Goal: Task Accomplishment & Management: Complete application form

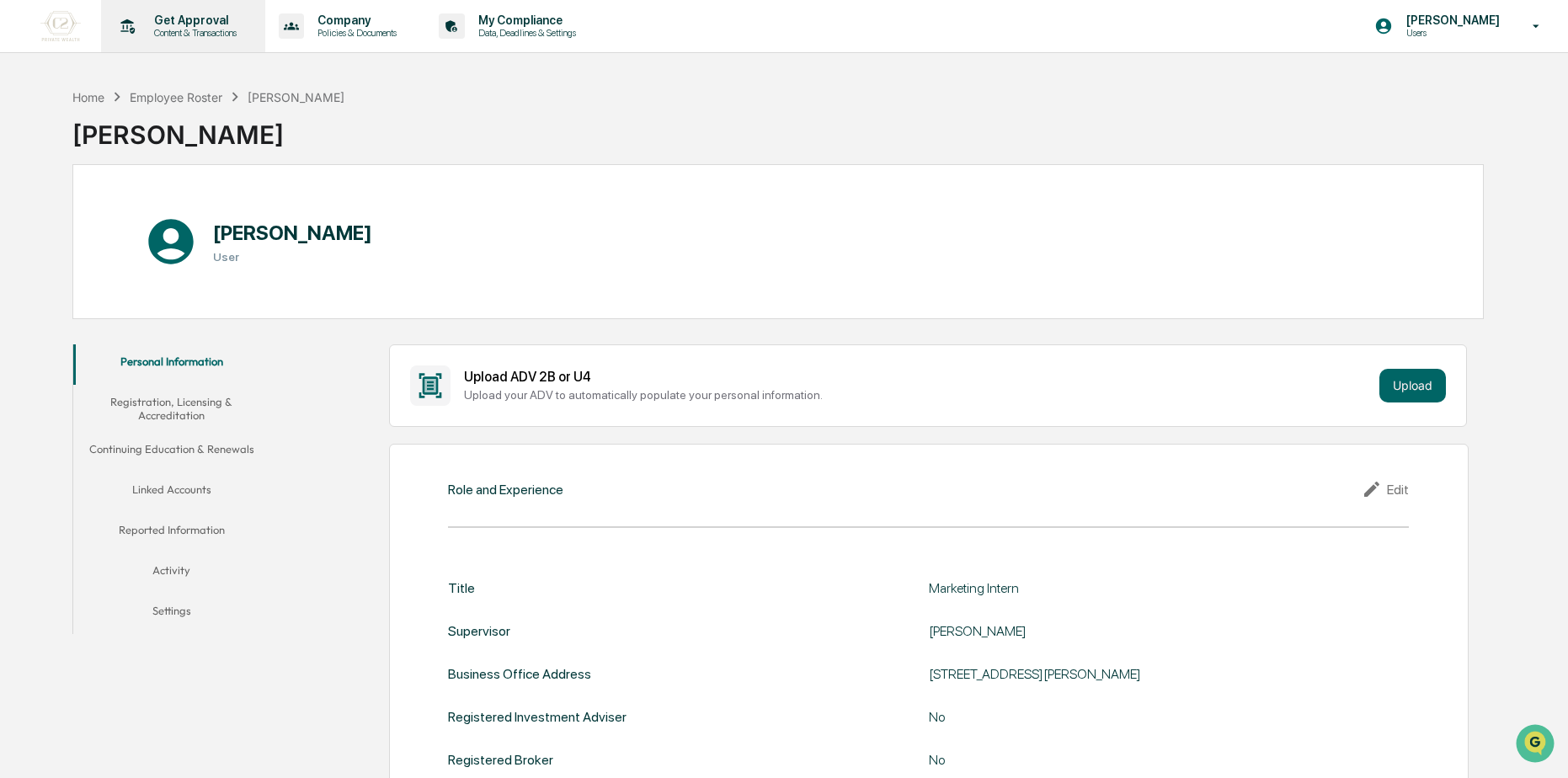
click at [192, 28] on p "Content & Transactions" at bounding box center [193, 32] width 104 height 12
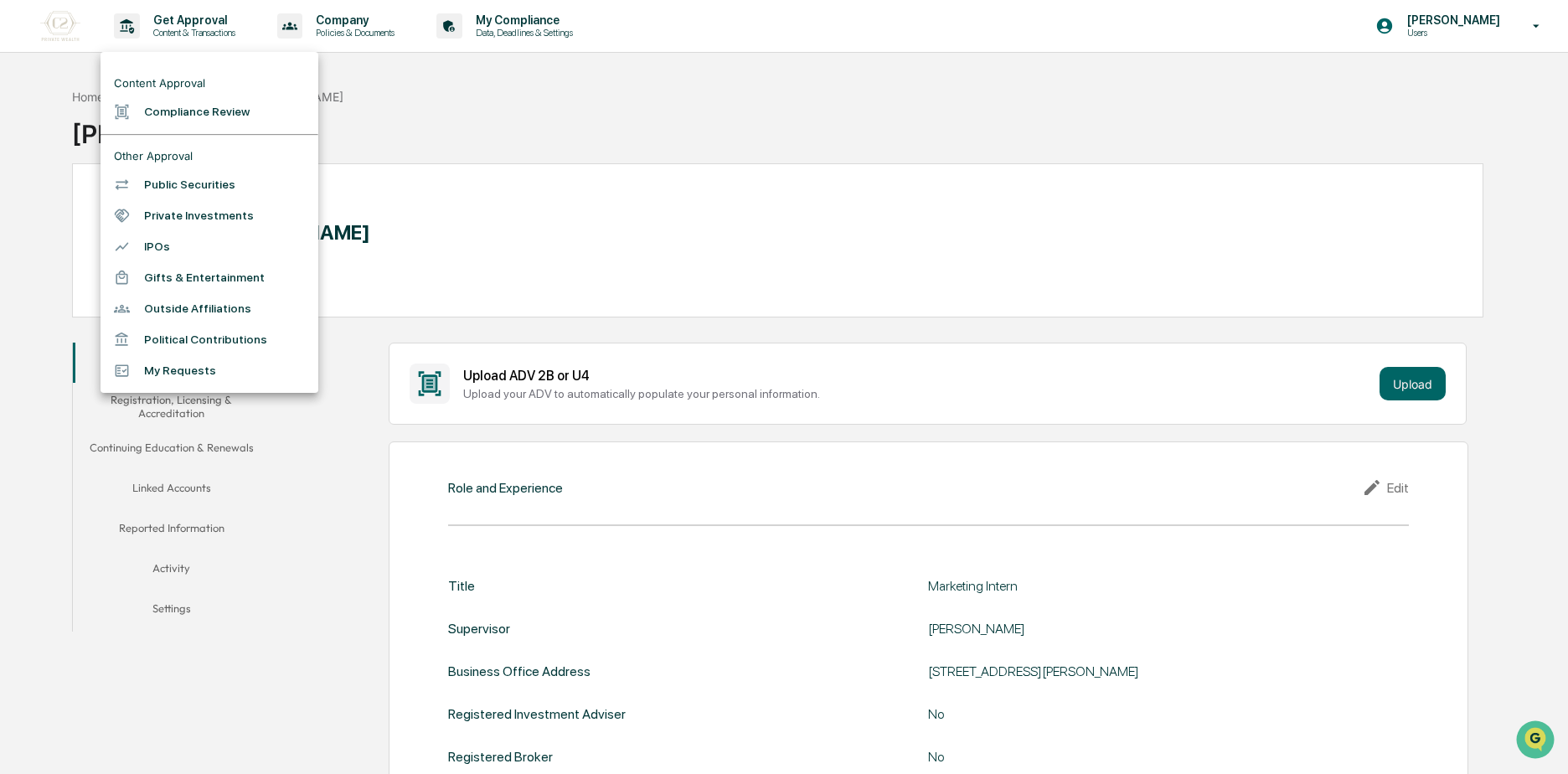
click at [164, 115] on li "Compliance Review" at bounding box center [209, 112] width 218 height 31
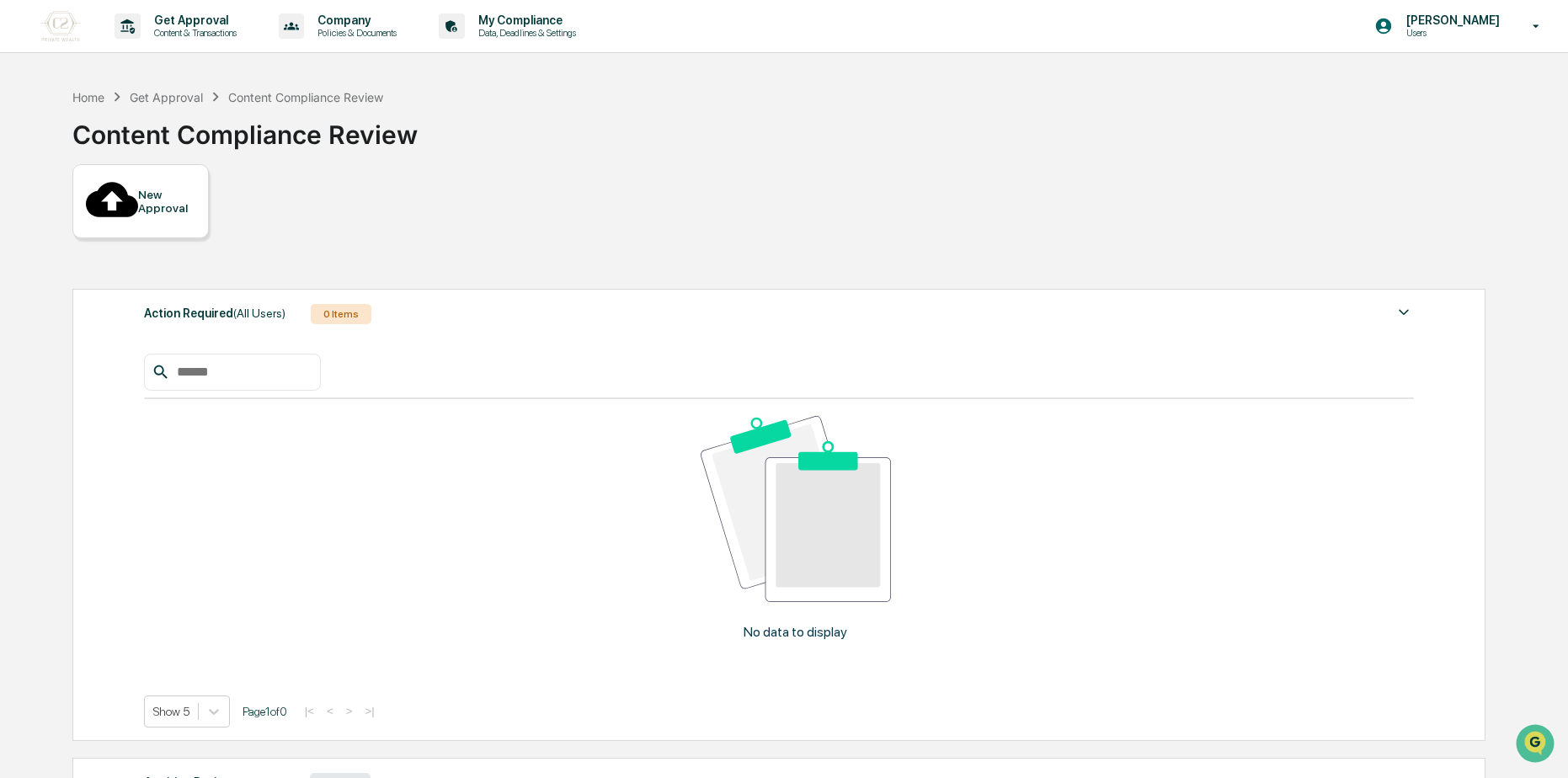
click at [173, 188] on div "New Approval" at bounding box center [166, 201] width 57 height 27
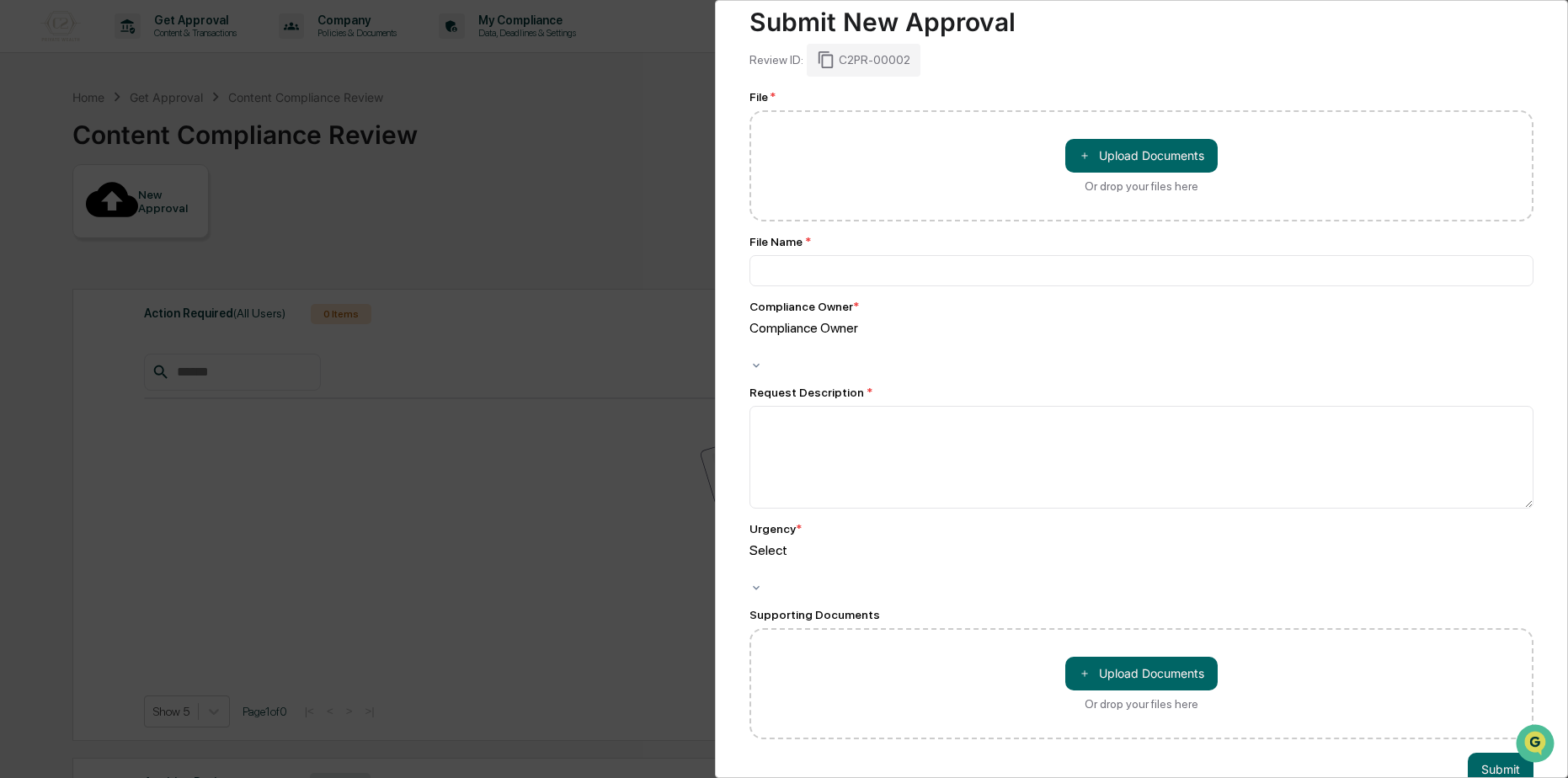
scroll to position [47, 0]
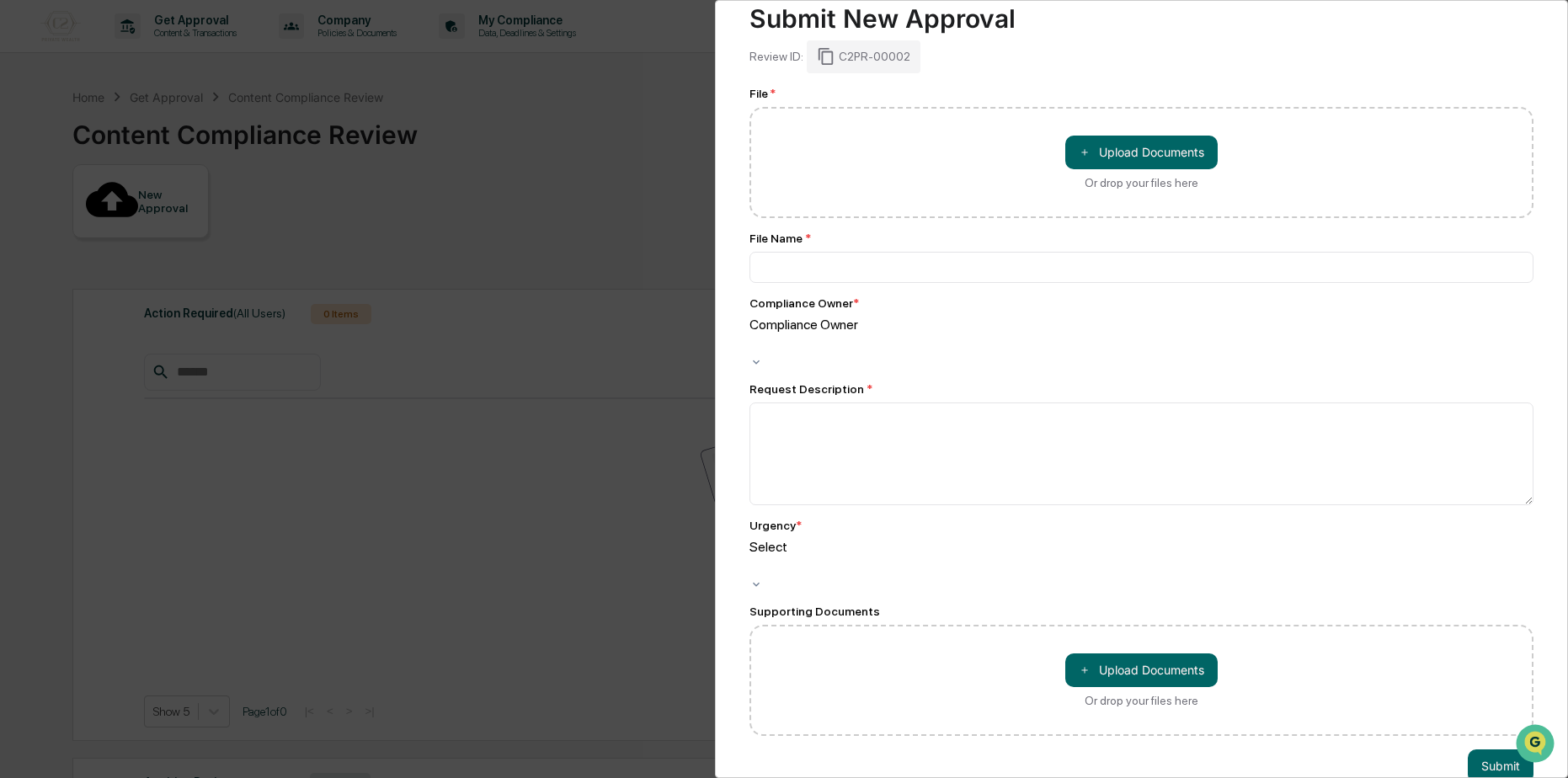
click at [754, 334] on div at bounding box center [752, 344] width 3 height 20
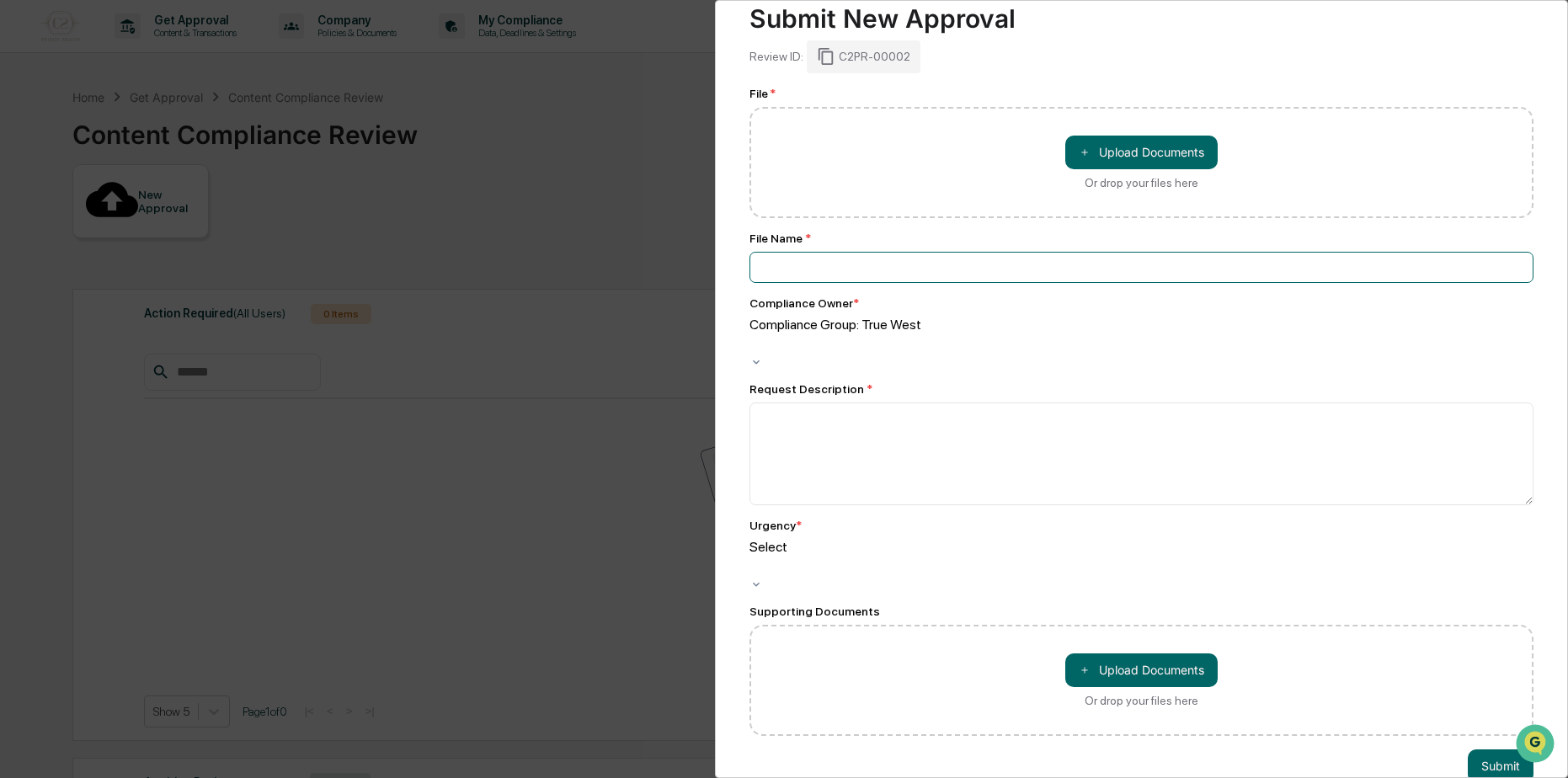
click at [911, 269] on input at bounding box center [1141, 267] width 784 height 31
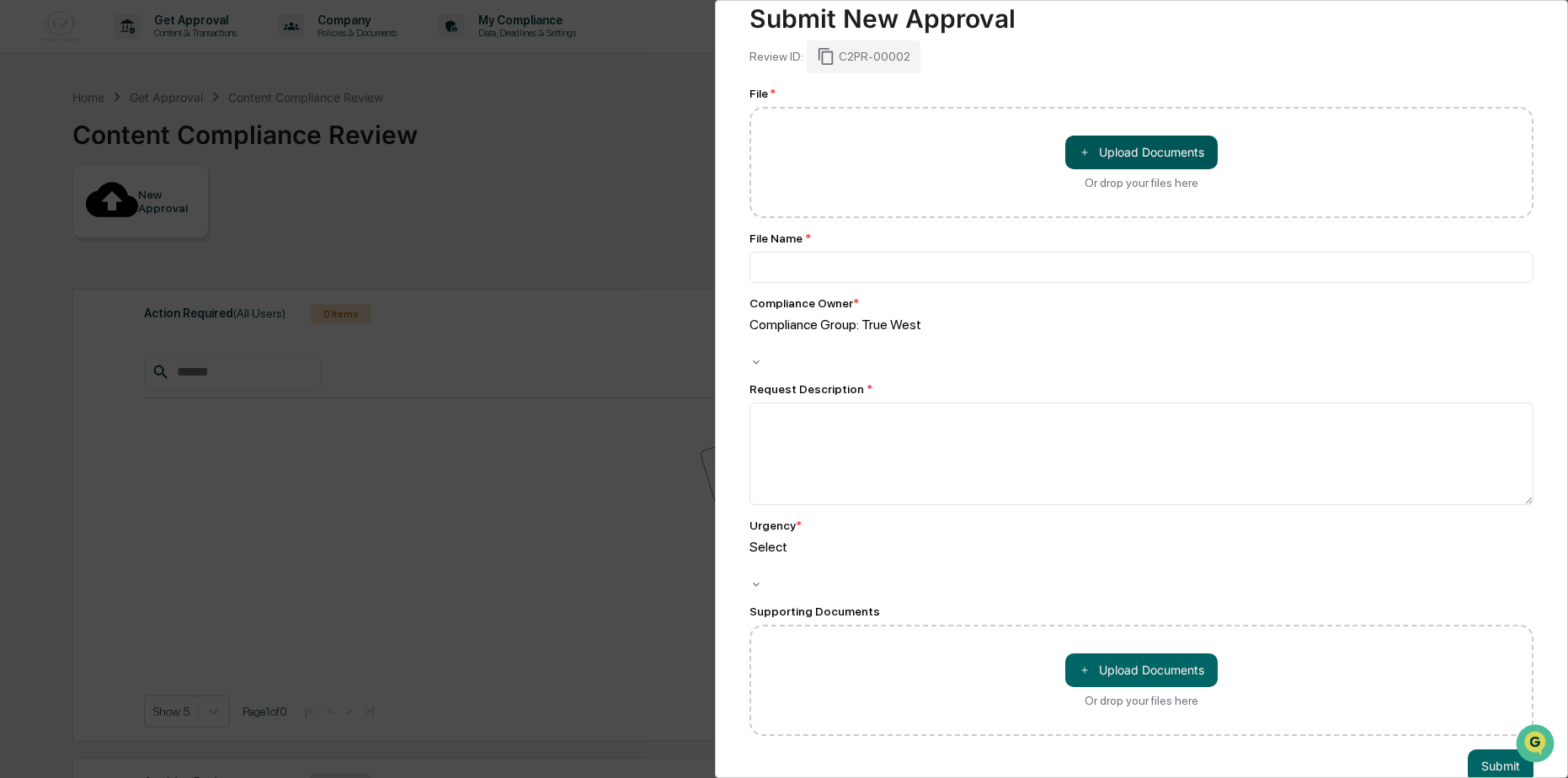
click at [1115, 144] on button "＋ Upload Documents" at bounding box center [1142, 152] width 153 height 33
type input "**********"
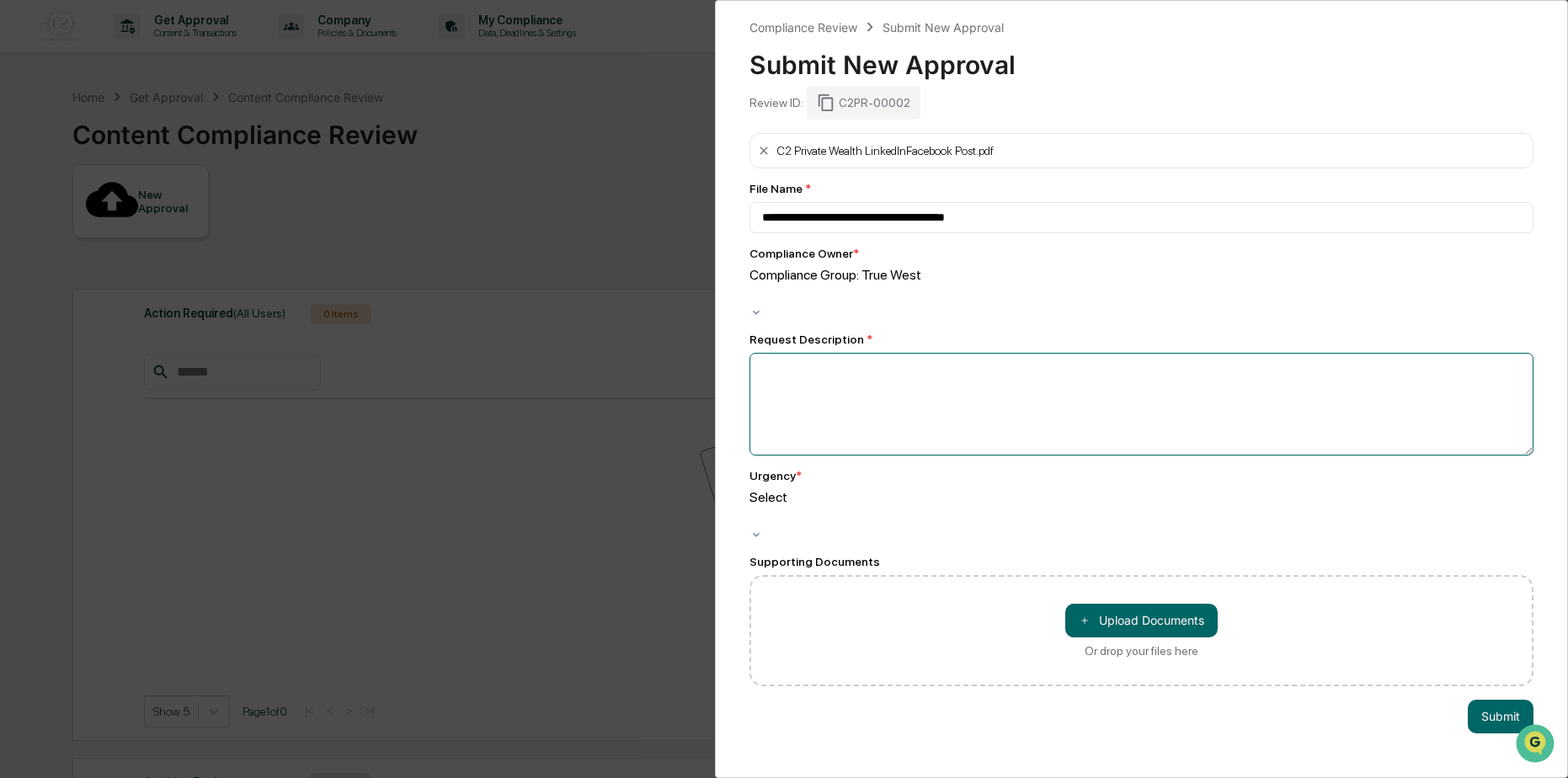
click at [844, 362] on textarea at bounding box center [1141, 404] width 784 height 102
click at [859, 391] on textarea at bounding box center [1141, 404] width 784 height 102
type textarea "*"
type textarea "**********"
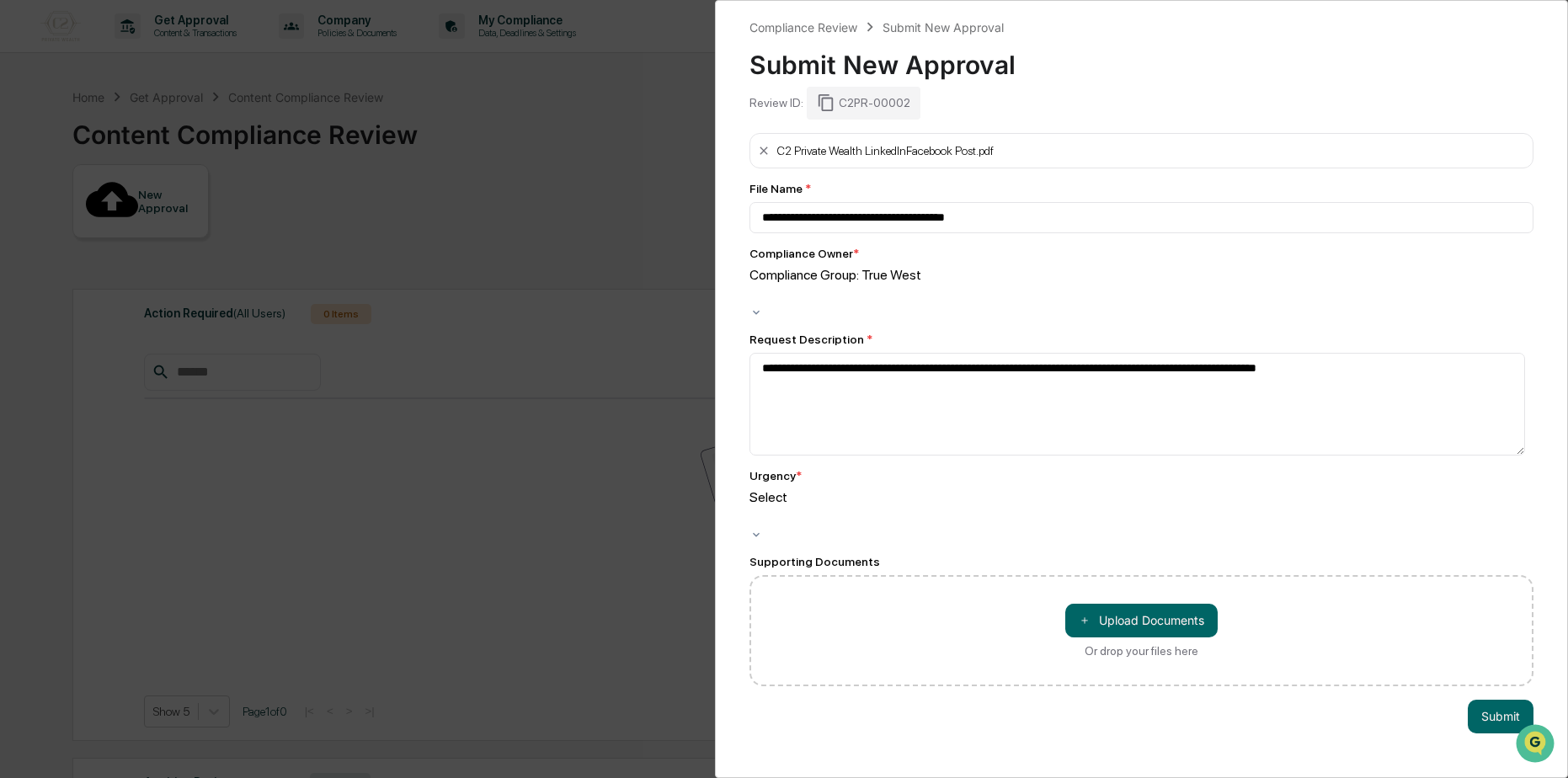
click at [754, 507] on div at bounding box center [752, 517] width 3 height 20
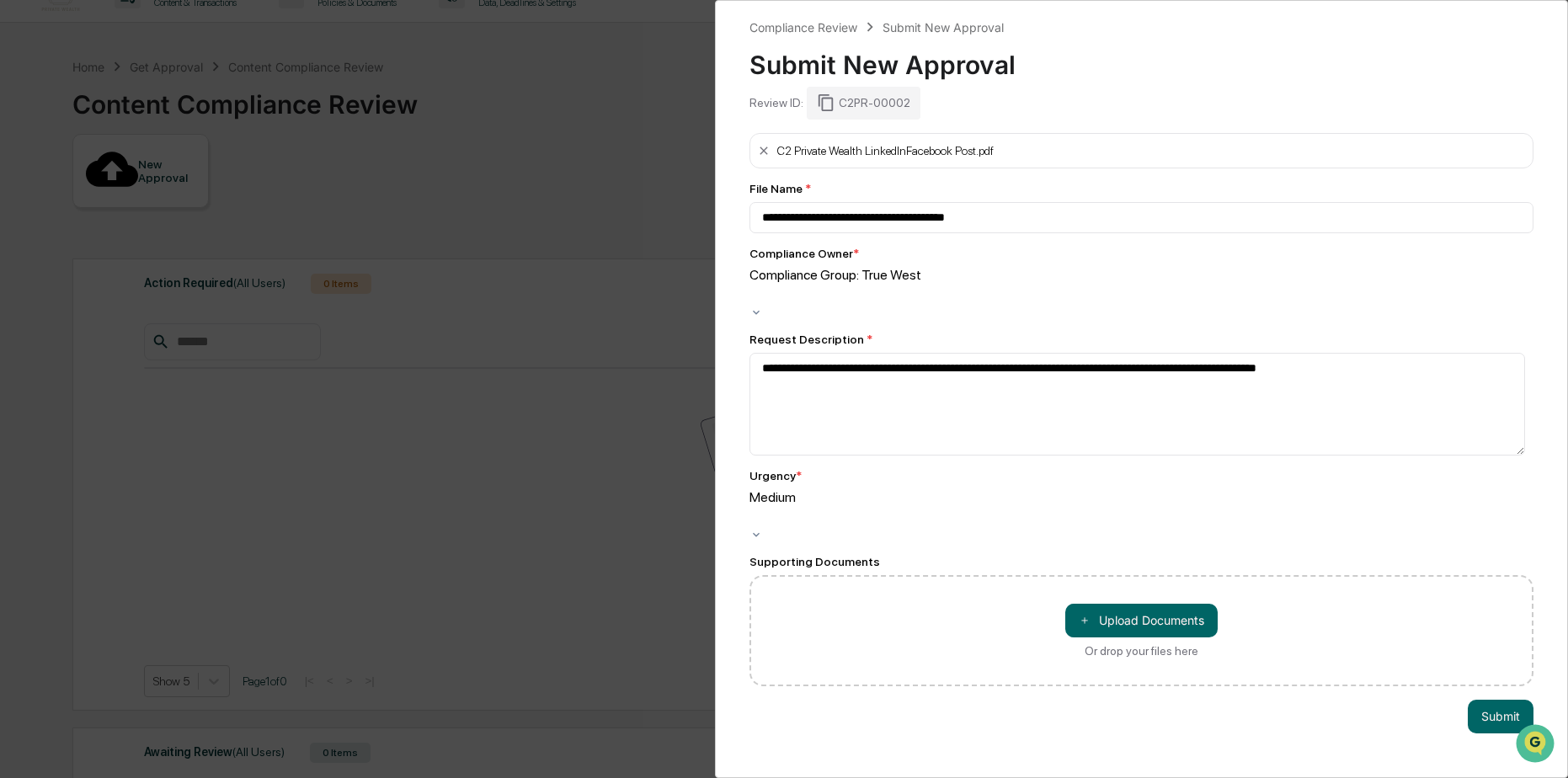
scroll to position [80, 0]
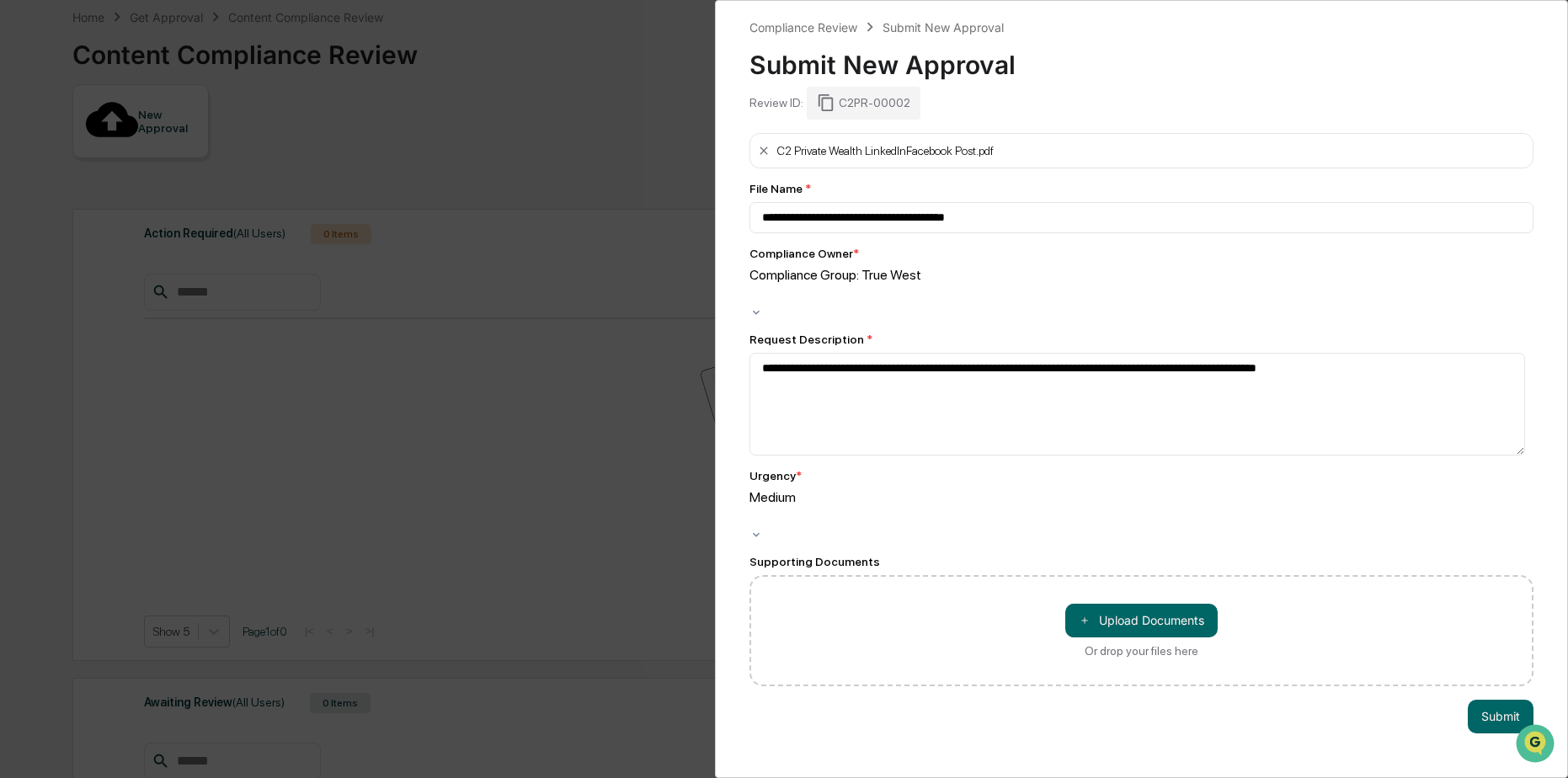
click at [754, 507] on div at bounding box center [752, 517] width 3 height 20
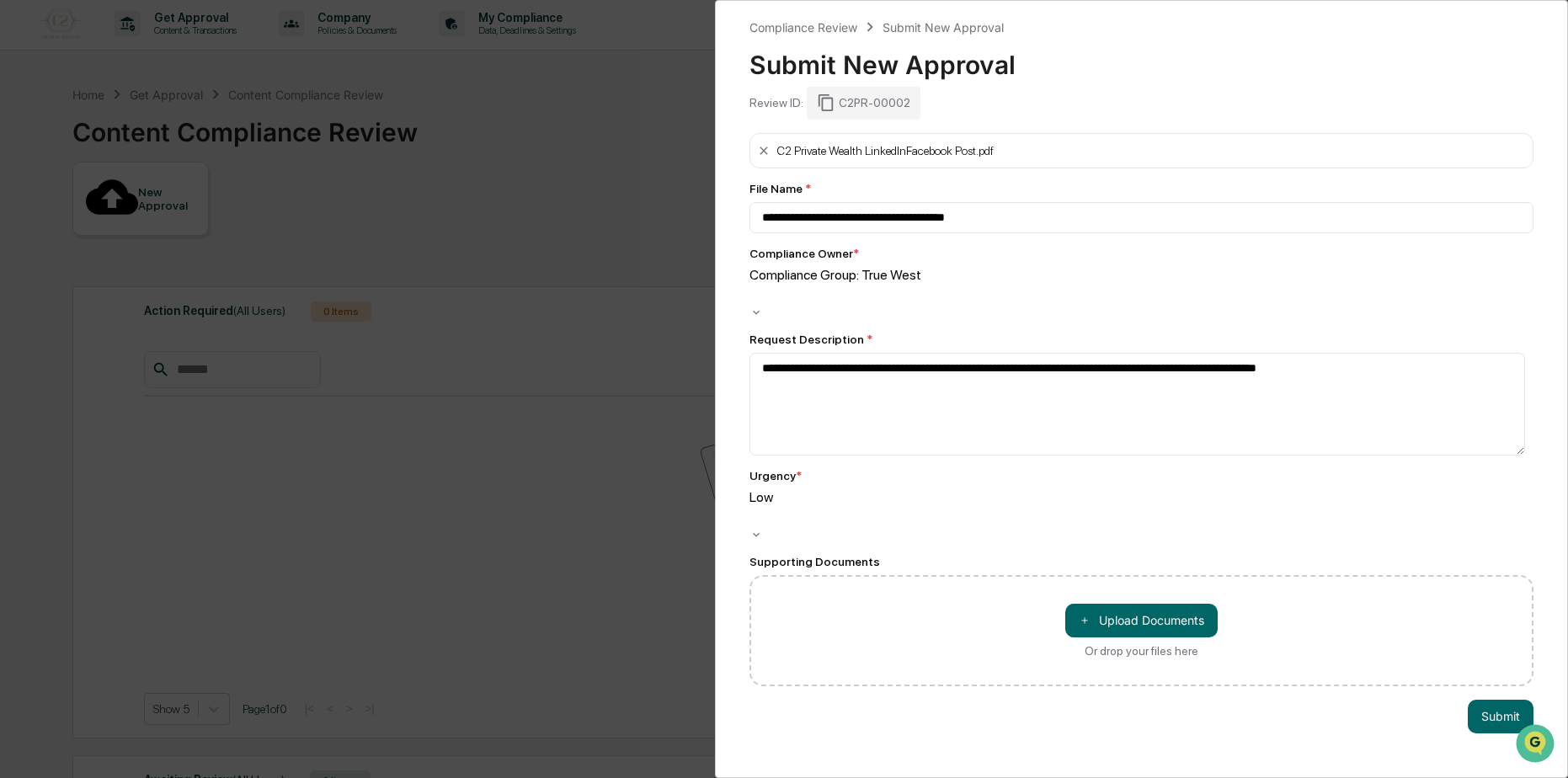
scroll to position [0, 0]
click at [1492, 700] on button "Submit" at bounding box center [1501, 716] width 66 height 33
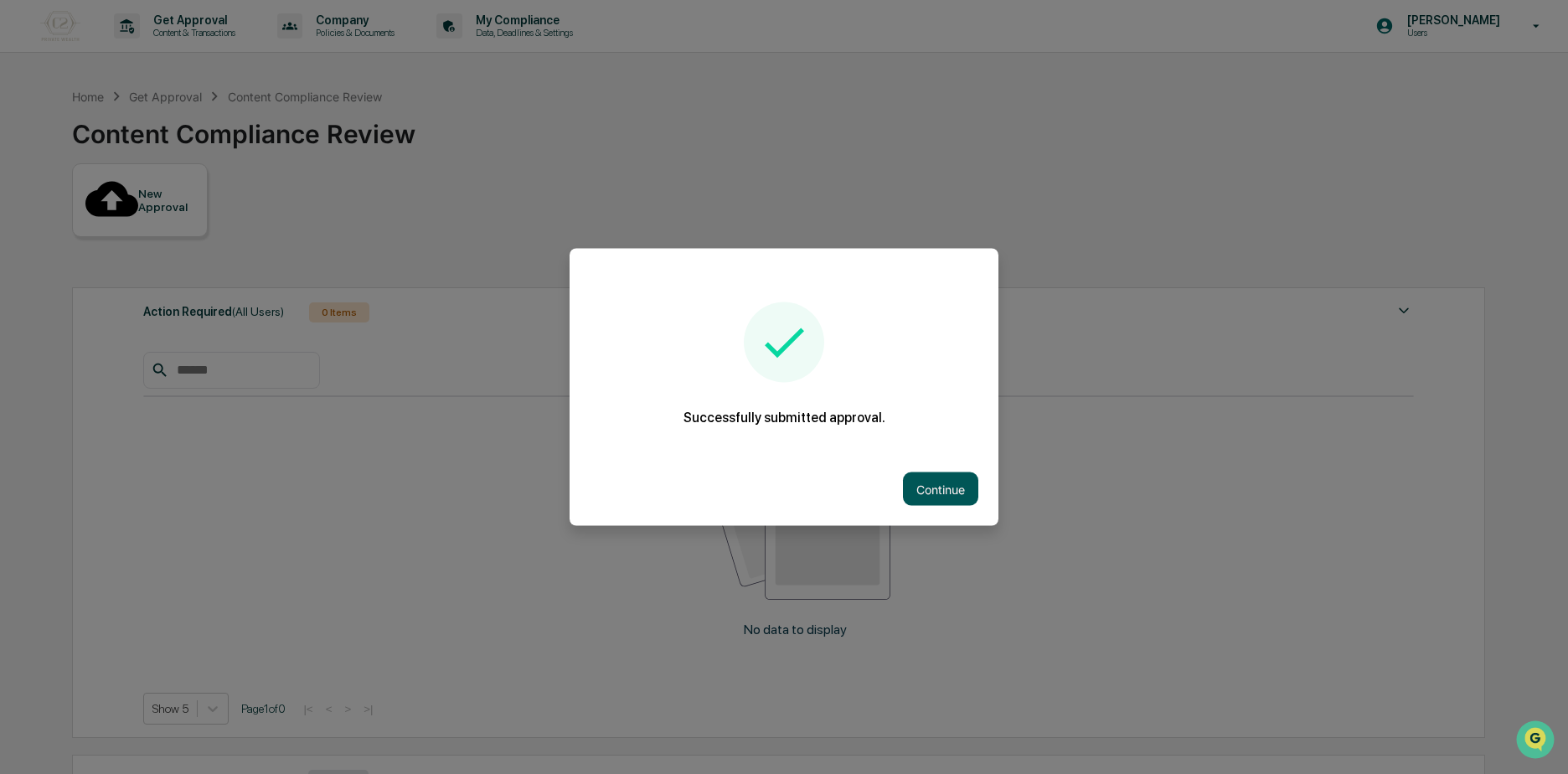
click at [964, 487] on button "Continue" at bounding box center [940, 489] width 75 height 33
